Goal: Task Accomplishment & Management: Use online tool/utility

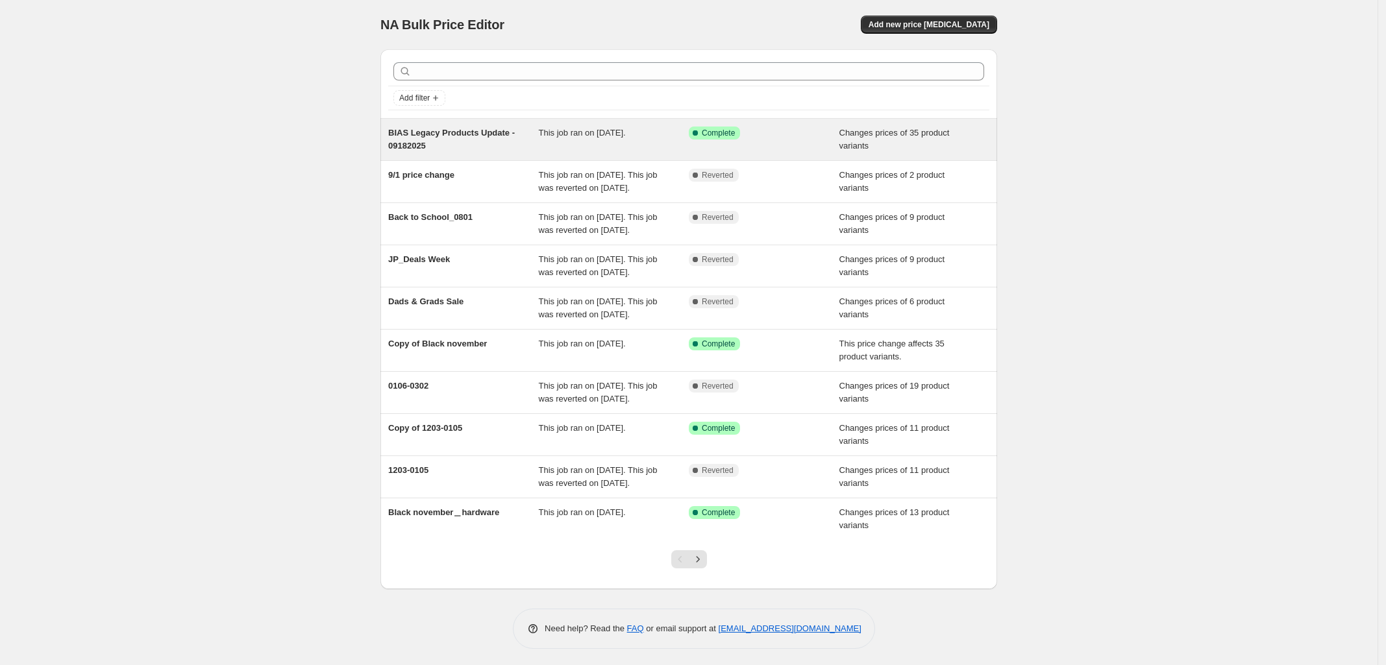
click at [521, 145] on div "BIAS Legacy Products Update - 09182025" at bounding box center [463, 140] width 151 height 26
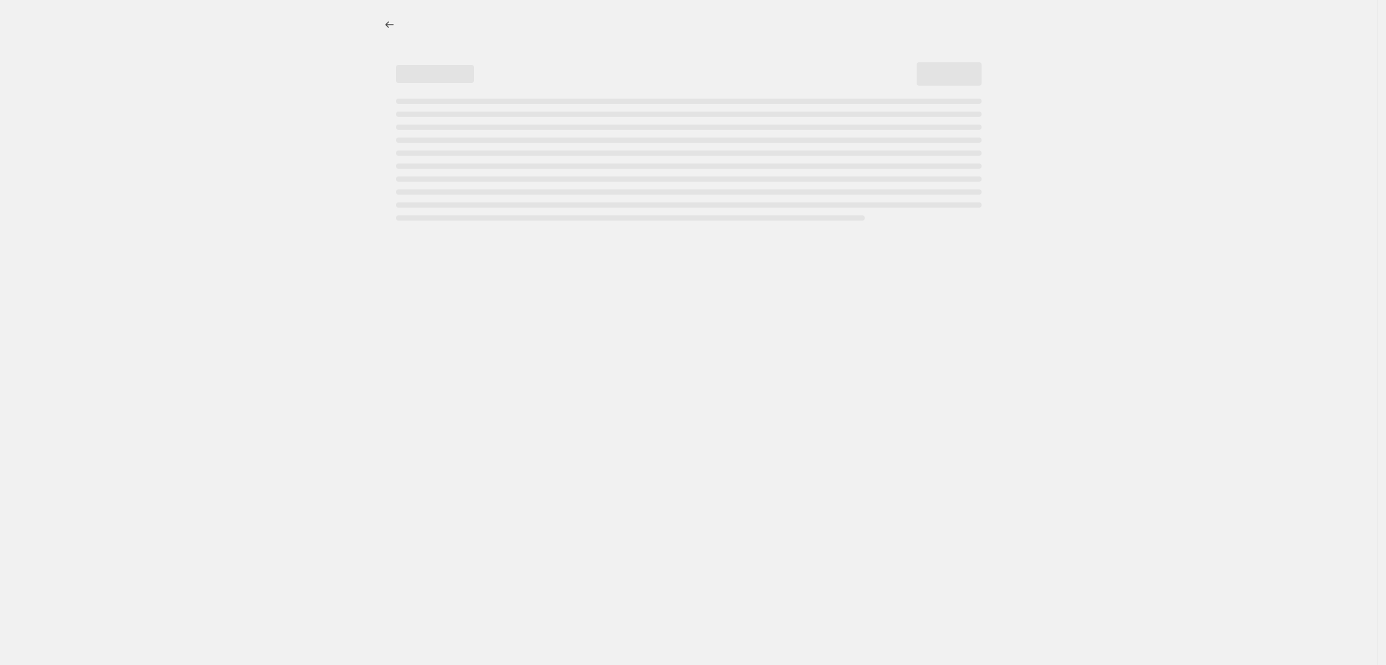
select select "collection"
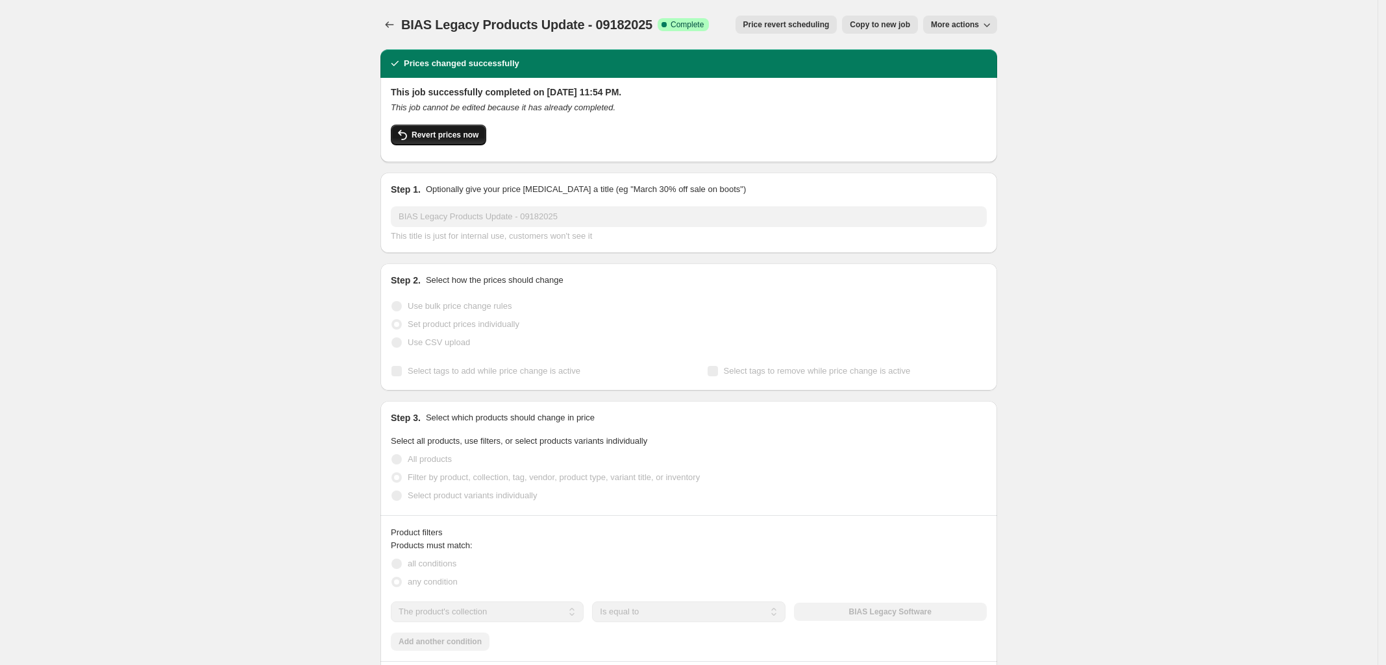
click at [459, 133] on span "Revert prices now" at bounding box center [444, 135] width 67 height 10
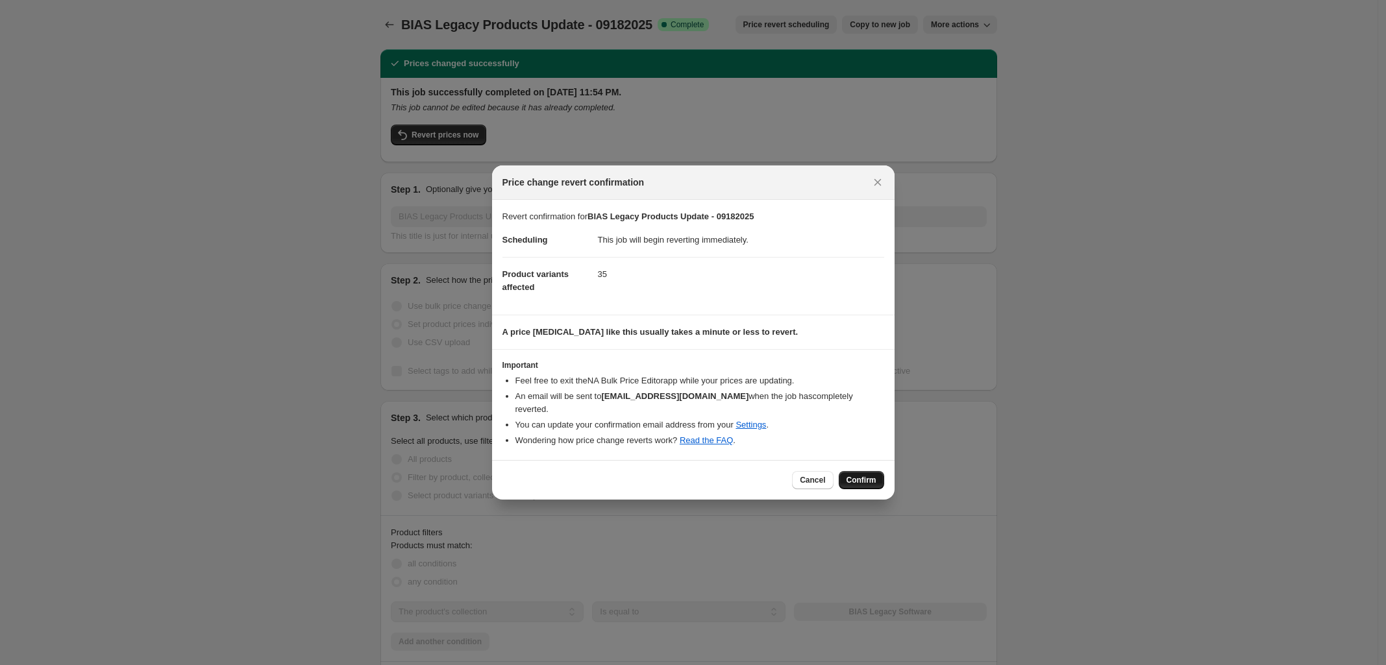
click at [868, 471] on button "Confirm" at bounding box center [861, 480] width 45 height 18
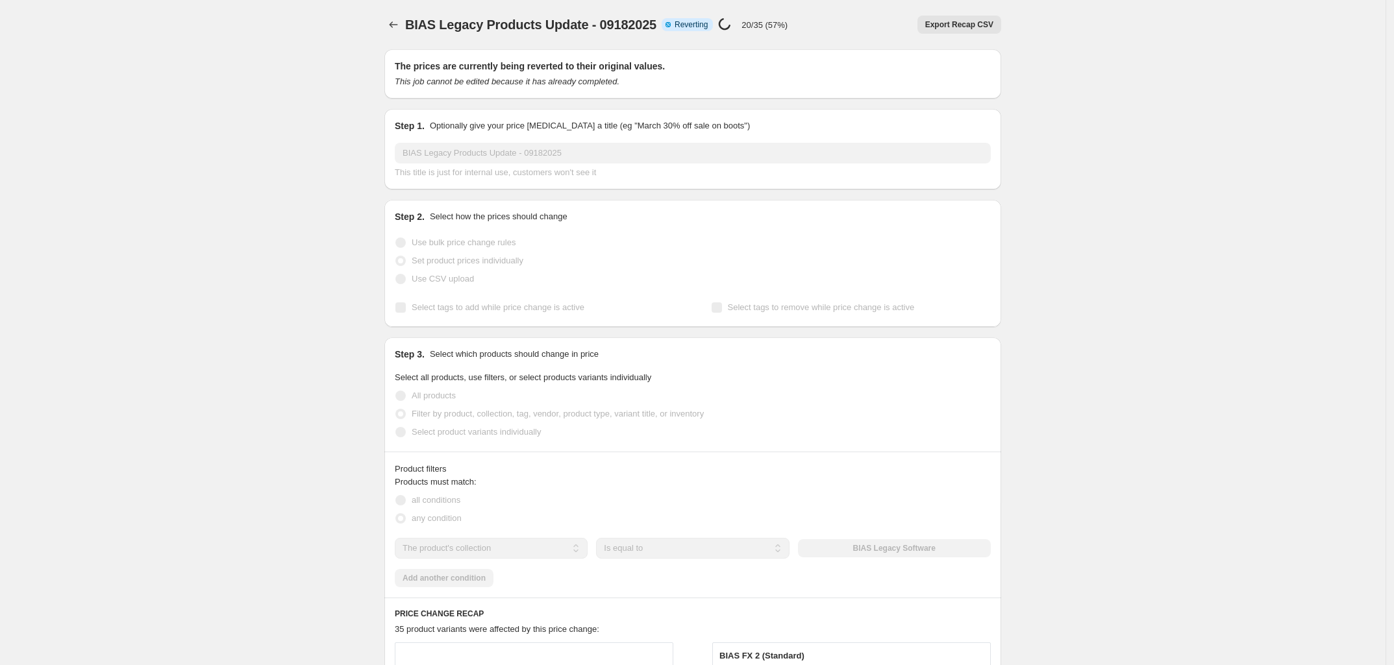
select select "collection"
